Goal: Transaction & Acquisition: Purchase product/service

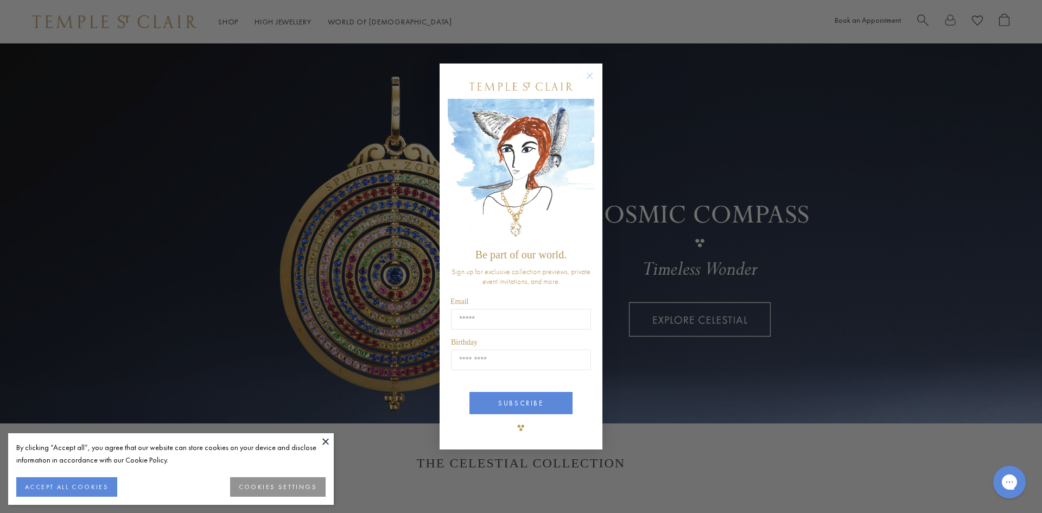
click at [596, 74] on button "Close dialog" at bounding box center [595, 81] width 14 height 14
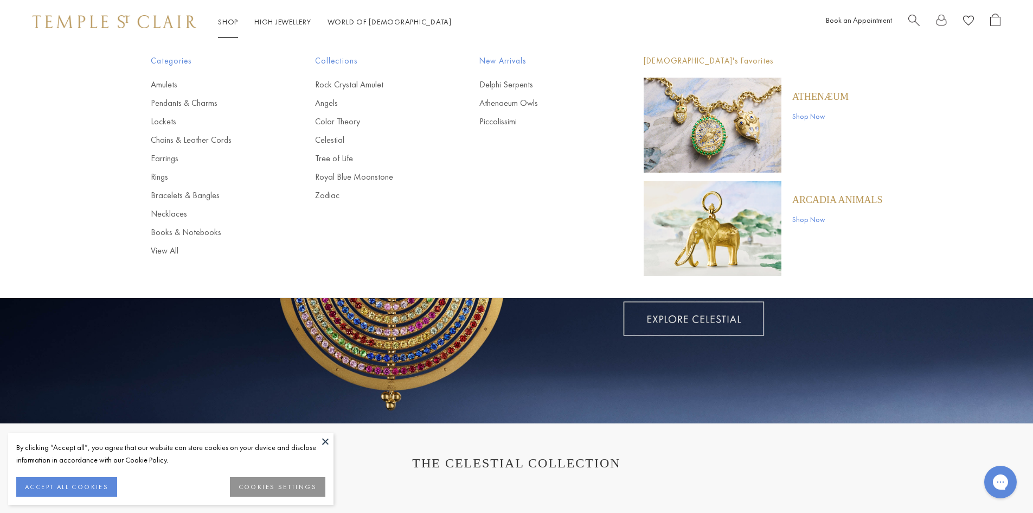
click at [235, 15] on li "Shop Shop Categories Amulets Pendants & Charms Lockets Chains & Leather Cords E…" at bounding box center [228, 22] width 20 height 14
click at [162, 239] on ul "Amulets Pendants & Charms Lockets Chains & Leather Cords Earrings Rings Bracele…" at bounding box center [211, 168] width 121 height 178
click at [162, 243] on ul "Amulets Pendants & Charms Lockets Chains & Leather Cords Earrings Rings Bracele…" at bounding box center [211, 168] width 121 height 178
click at [170, 251] on link "View All" at bounding box center [211, 251] width 121 height 12
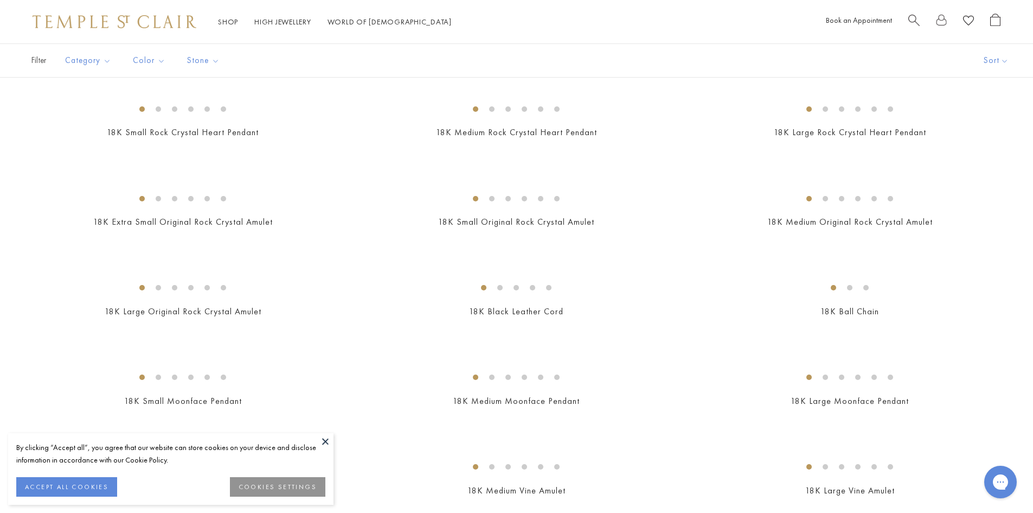
scroll to position [488, 0]
